Goal: Browse casually

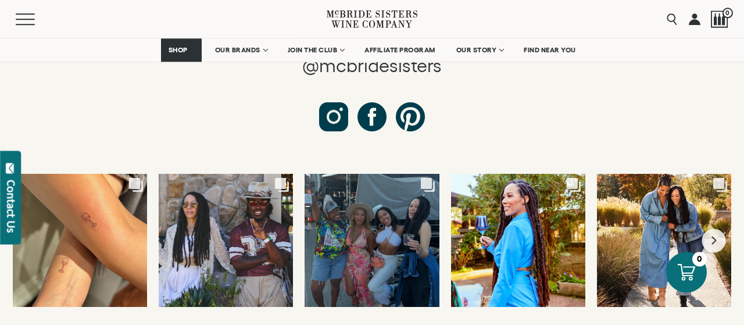
scroll to position [4422, 0]
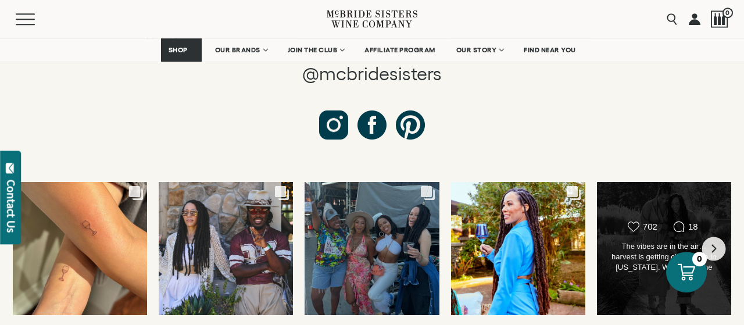
click at [641, 223] on div "Likes Count 702 Comments Count 18 The vibes are in the air… harvest is getting …" at bounding box center [664, 248] width 135 height 134
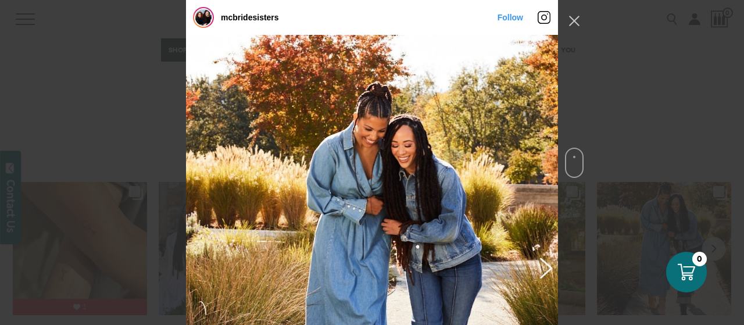
click at [546, 269] on button "Previous image" at bounding box center [544, 267] width 14 height 21
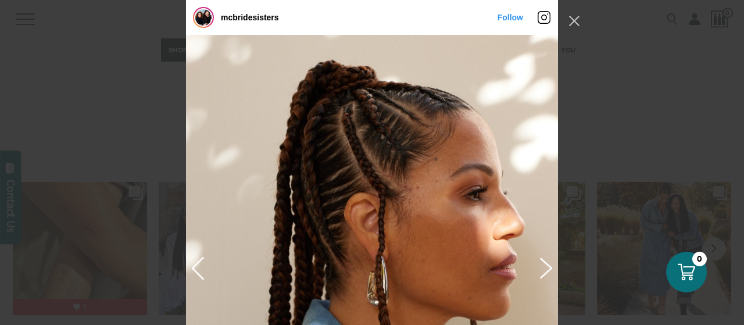
click at [546, 269] on button "Previous image" at bounding box center [544, 267] width 14 height 21
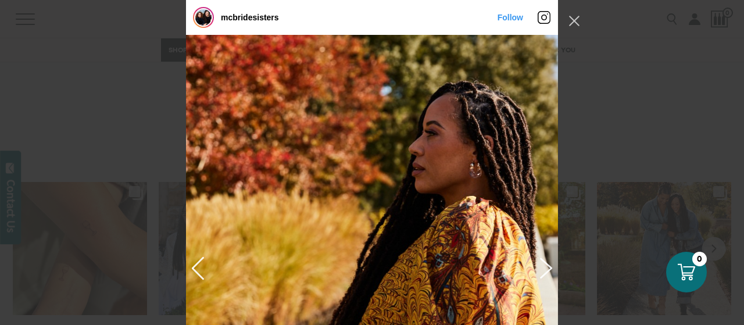
click at [546, 269] on button "Previous image" at bounding box center [544, 267] width 14 height 21
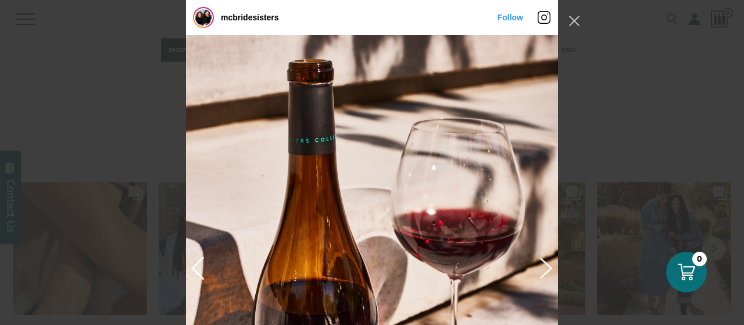
click at [546, 269] on button "Previous image" at bounding box center [544, 267] width 14 height 21
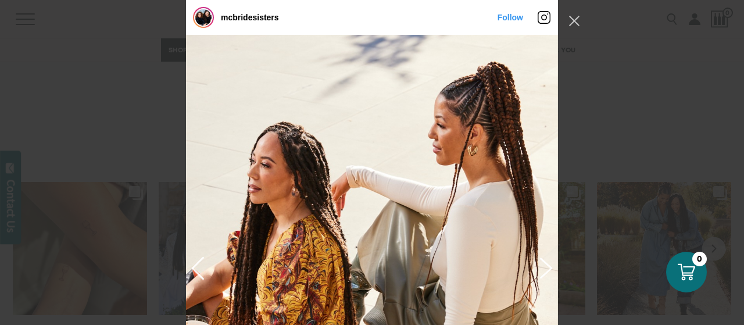
click at [546, 269] on button "Previous image" at bounding box center [544, 267] width 14 height 21
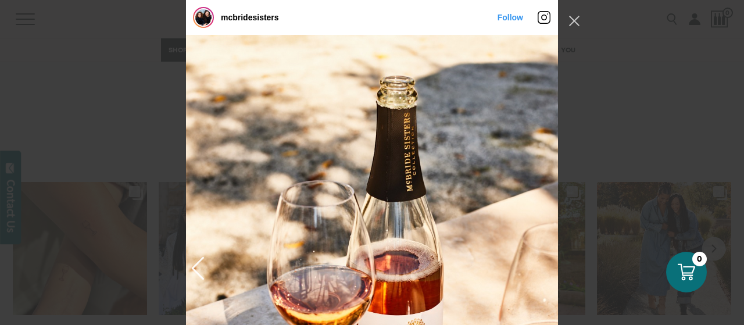
click at [546, 269] on div "Instagram Feed popup" at bounding box center [372, 268] width 372 height 466
click at [570, 28] on button "Close Instagram Feed Popup" at bounding box center [574, 21] width 19 height 19
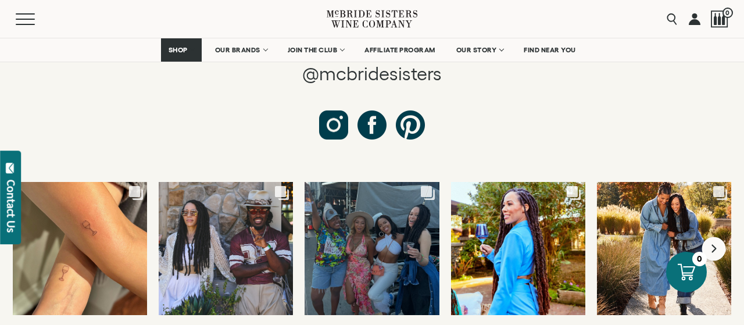
click at [712, 237] on button "Next slide" at bounding box center [714, 249] width 24 height 24
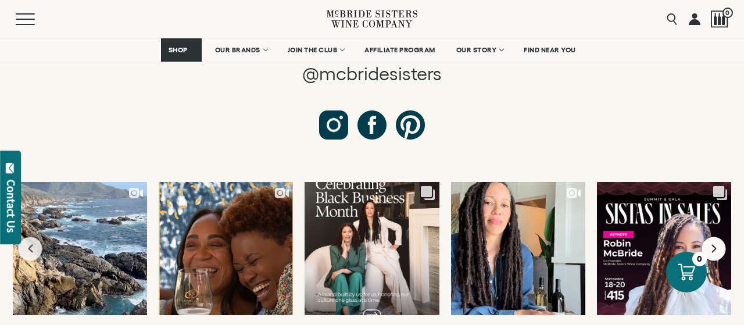
click at [712, 237] on button "Next slide" at bounding box center [714, 249] width 24 height 24
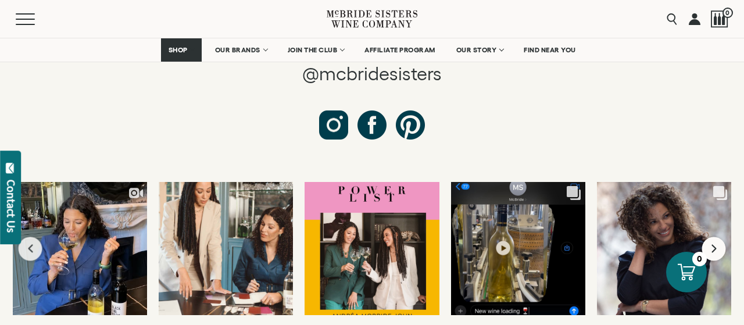
click at [710, 237] on button "Next slide" at bounding box center [714, 249] width 24 height 24
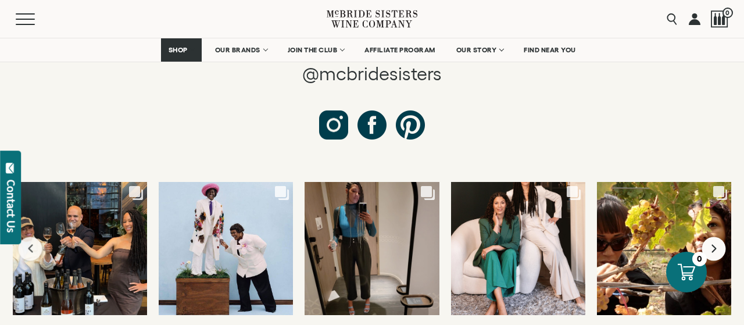
click at [710, 237] on button "Next slide" at bounding box center [714, 249] width 24 height 24
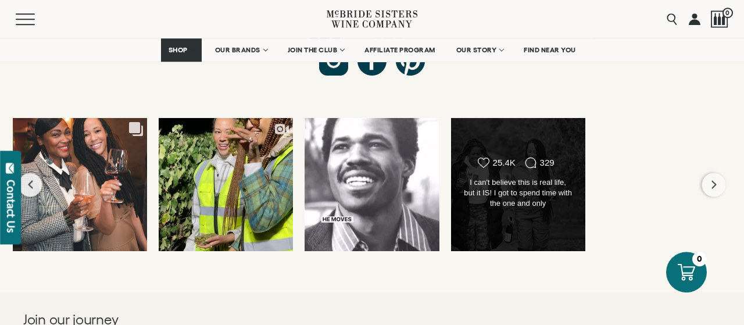
scroll to position [4481, 0]
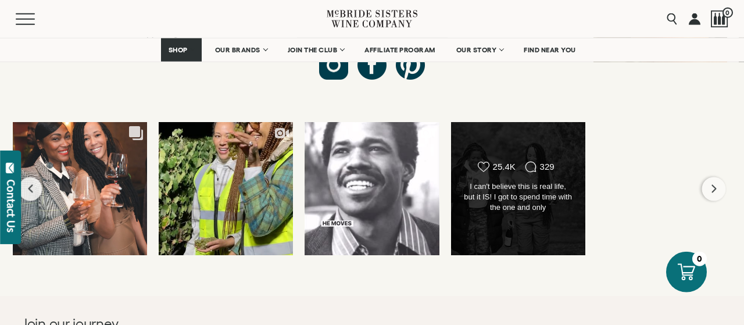
click at [510, 163] on div "Likes Count 25.4K Comments Count 329" at bounding box center [518, 189] width 135 height 134
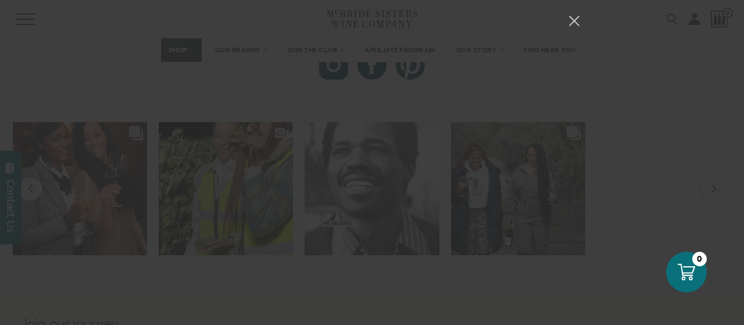
click at [576, 24] on button "Close Instagram Feed Popup" at bounding box center [574, 21] width 19 height 19
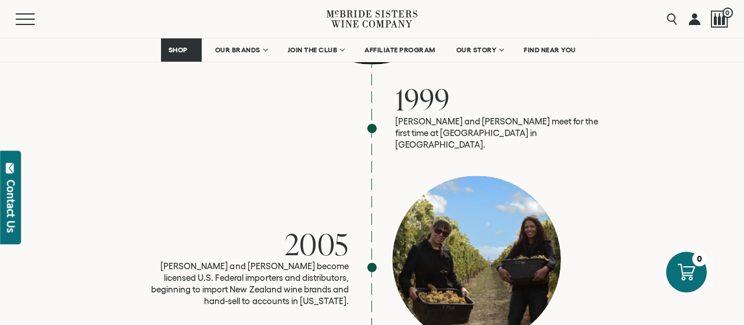
scroll to position [1178, 0]
